Goal: Navigation & Orientation: Go to known website

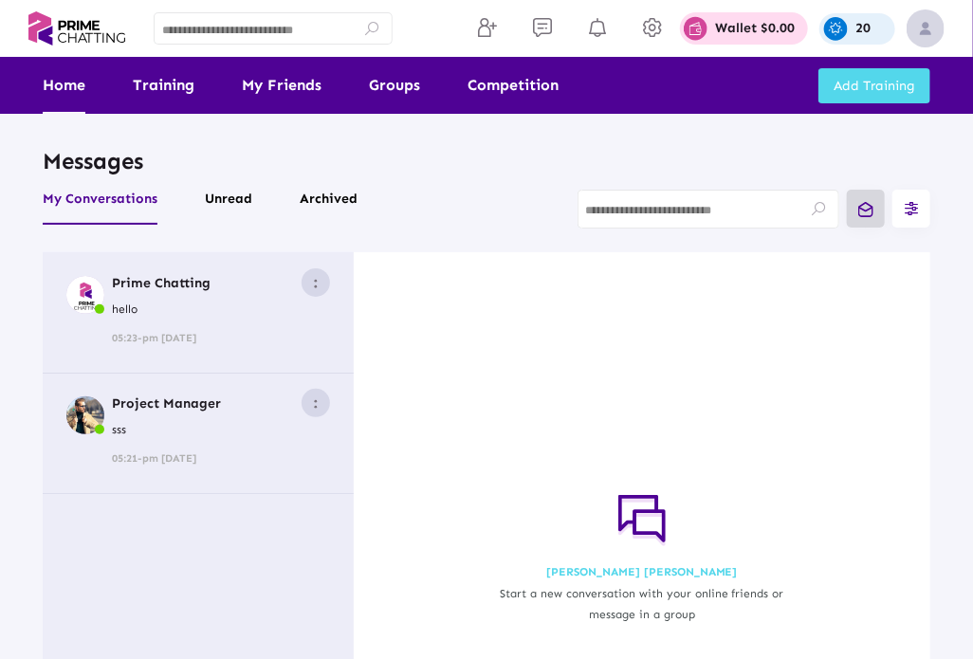
click at [70, 87] on link "Home" at bounding box center [64, 85] width 43 height 57
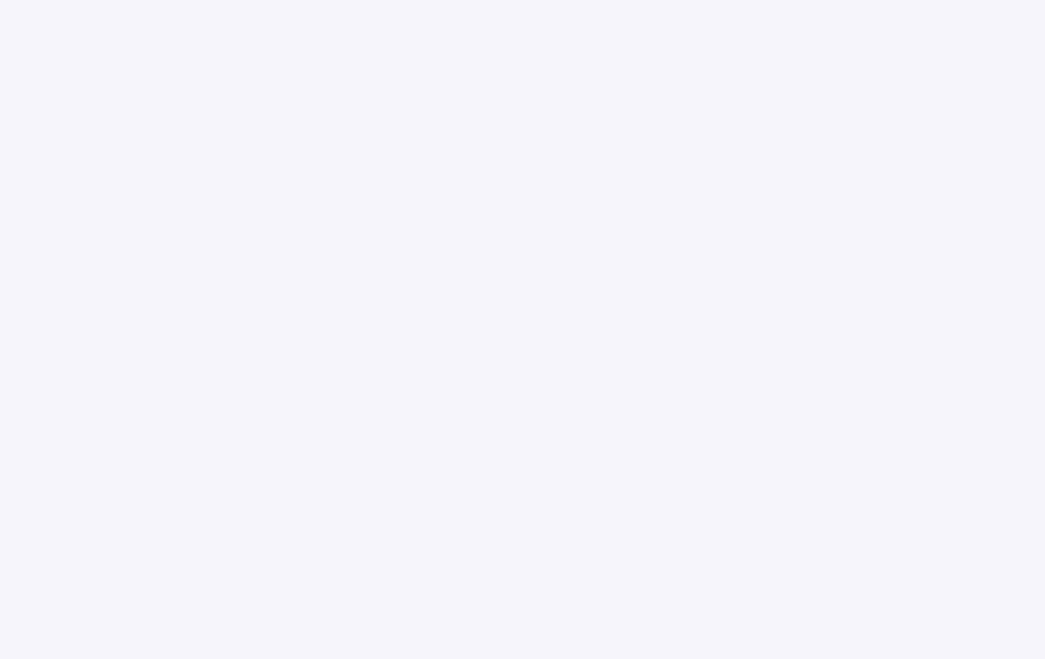
click at [985, 29] on html at bounding box center [522, 329] width 1045 height 659
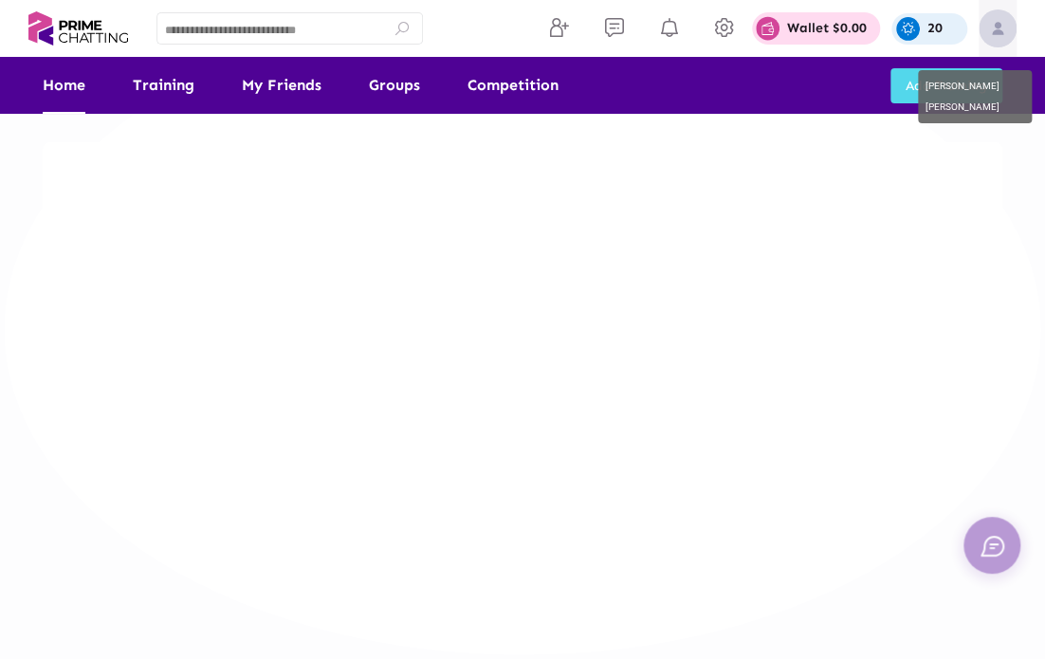
click at [1000, 35] on img at bounding box center [997, 28] width 38 height 38
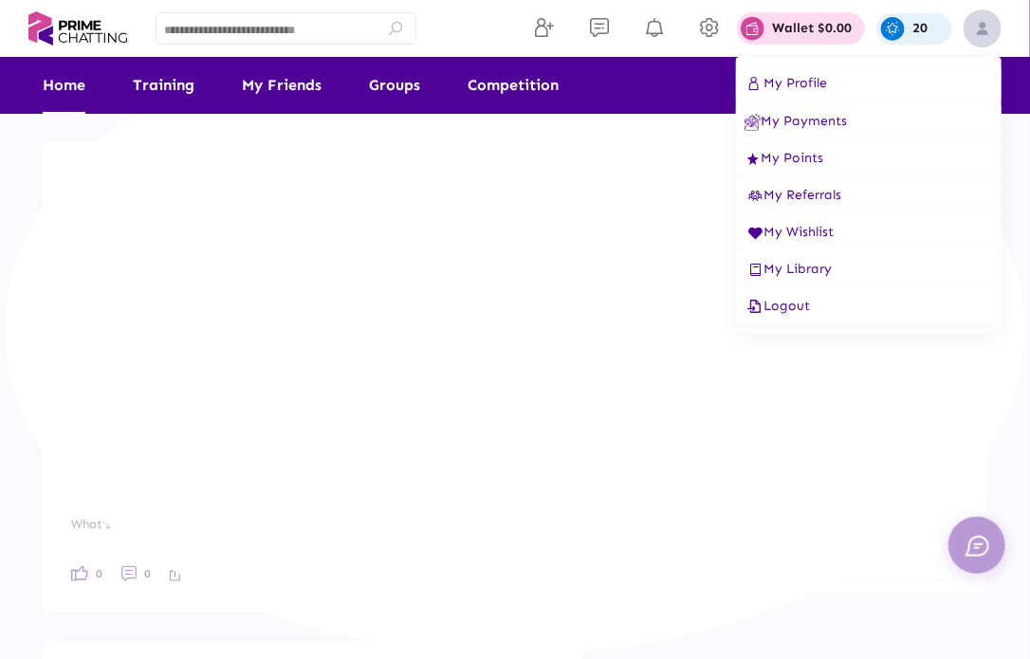
click at [762, 308] on icon at bounding box center [754, 307] width 20 height 16
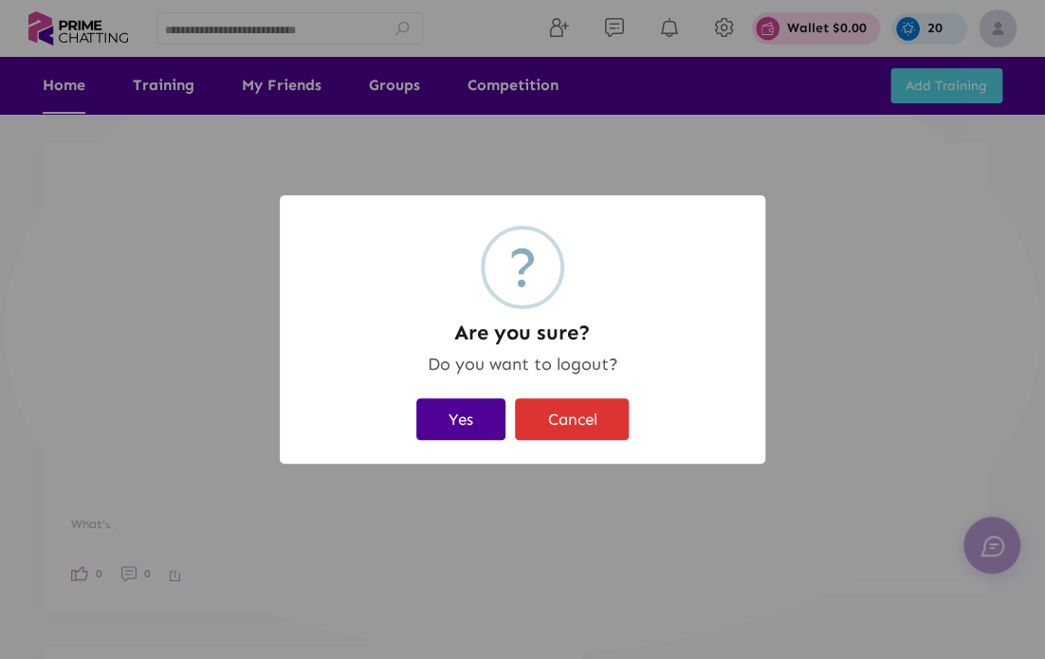
click at [478, 424] on button "Yes" at bounding box center [460, 418] width 89 height 41
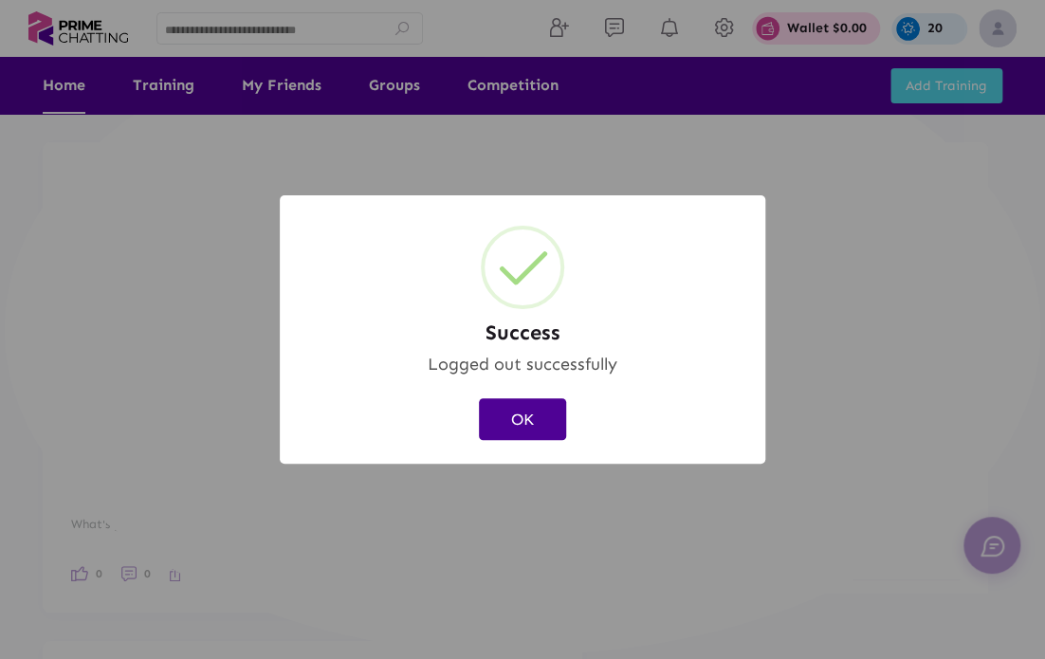
click at [505, 425] on button "OK" at bounding box center [522, 418] width 87 height 41
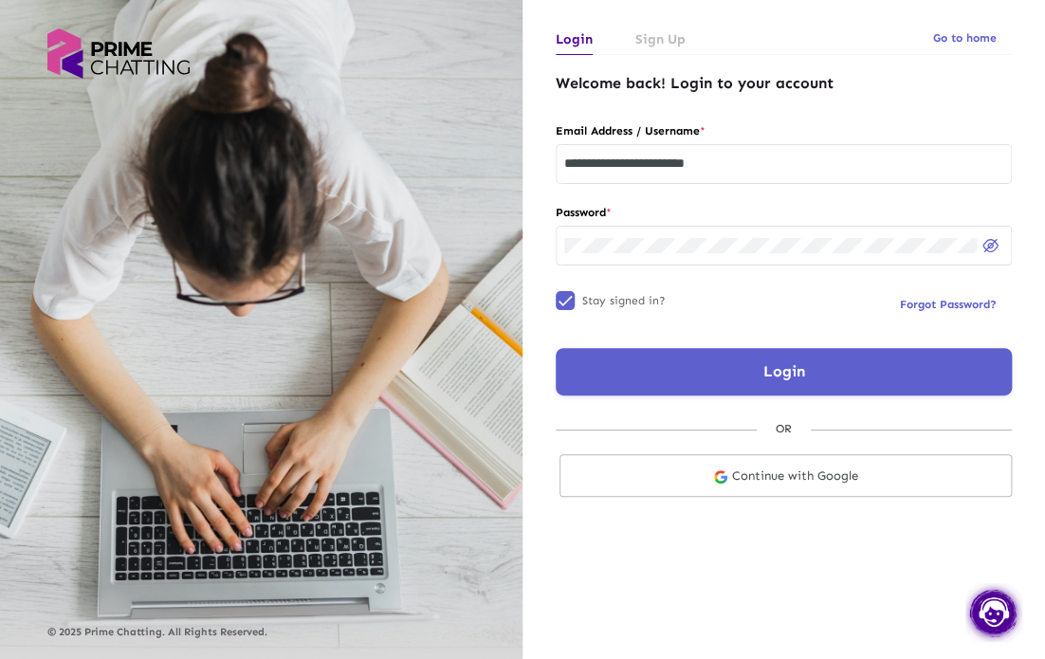
drag, startPoint x: 163, startPoint y: 0, endPoint x: 458, endPoint y: 302, distance: 422.4
click at [458, 302] on div "© 2025 Prime Chatting. All Rights Reserved." at bounding box center [261, 333] width 428 height 610
click at [747, 382] on button "Login" at bounding box center [784, 371] width 456 height 47
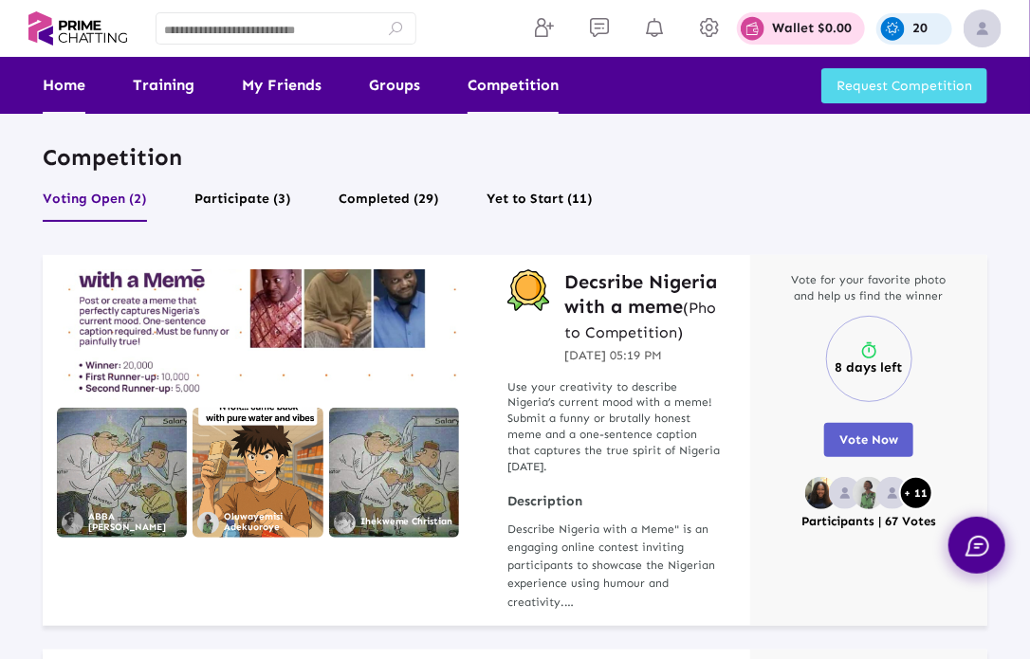
click at [69, 89] on link "Home" at bounding box center [64, 85] width 43 height 57
